Goal: Find specific page/section: Find specific page/section

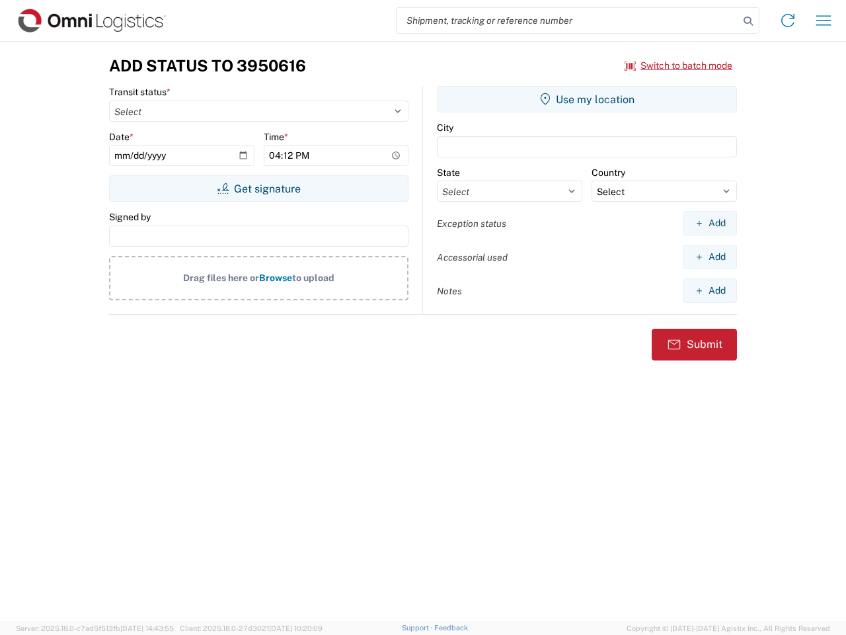
click at [568, 20] on input "search" at bounding box center [568, 20] width 342 height 25
click at [748, 21] on icon at bounding box center [748, 21] width 19 height 19
click at [788, 20] on icon at bounding box center [787, 20] width 21 height 21
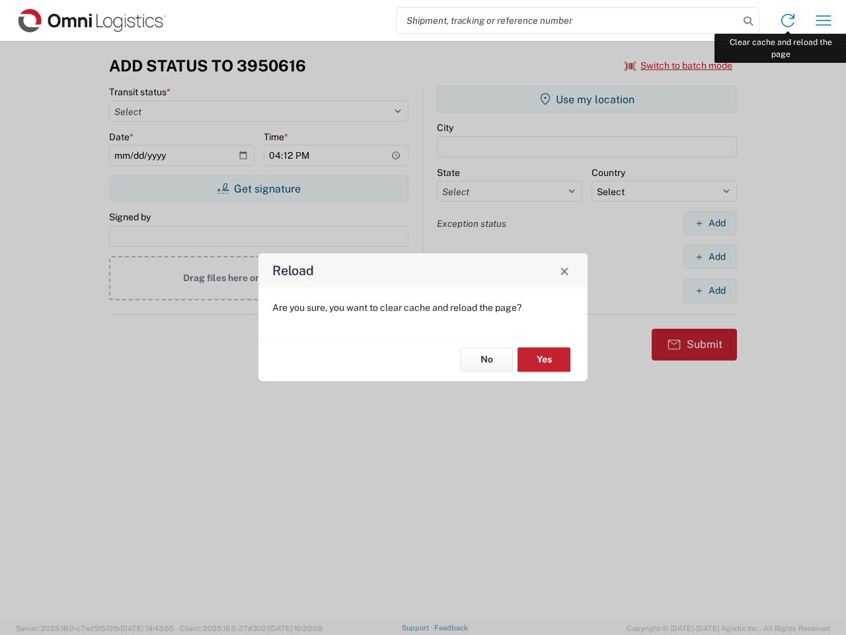
click at [824, 20] on div "Reload Are you sure, you want to clear cache and reload the page? No Yes" at bounding box center [423, 317] width 846 height 635
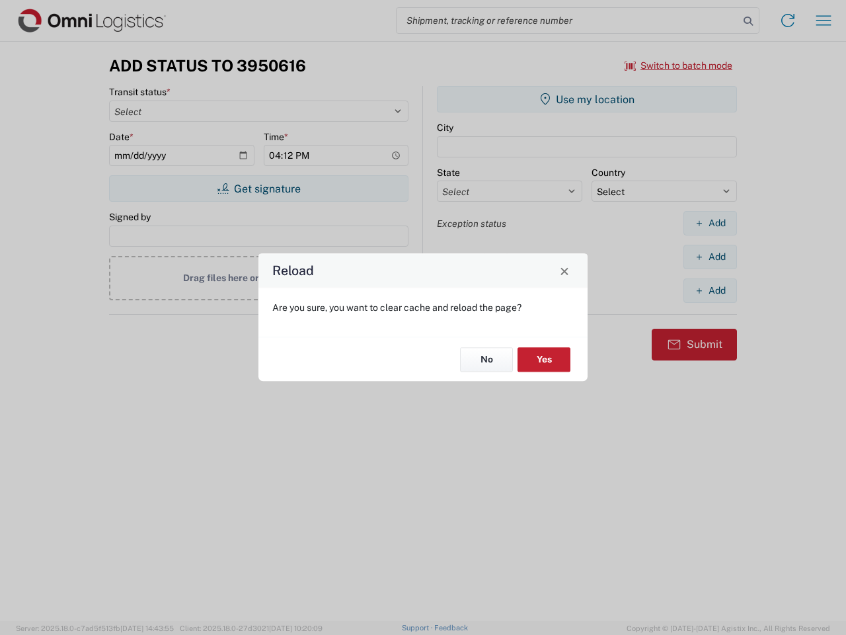
click at [679, 65] on div "Reload Are you sure, you want to clear cache and reload the page? No Yes" at bounding box center [423, 317] width 846 height 635
click at [258, 188] on div "Reload Are you sure, you want to clear cache and reload the page? No Yes" at bounding box center [423, 317] width 846 height 635
click at [587, 99] on div "Reload Are you sure, you want to clear cache and reload the page? No Yes" at bounding box center [423, 317] width 846 height 635
click at [710, 223] on div "Reload Are you sure, you want to clear cache and reload the page? No Yes" at bounding box center [423, 317] width 846 height 635
click at [710, 257] on div "Reload Are you sure, you want to clear cache and reload the page? No Yes" at bounding box center [423, 317] width 846 height 635
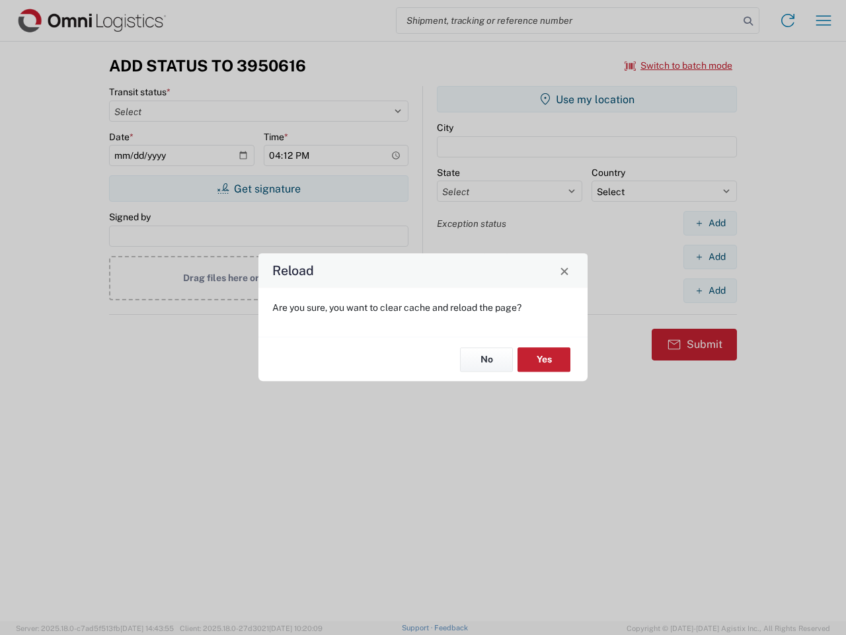
click at [710, 290] on div "Reload Are you sure, you want to clear cache and reload the page? No Yes" at bounding box center [423, 317] width 846 height 635
